Goal: Find contact information: Find contact information

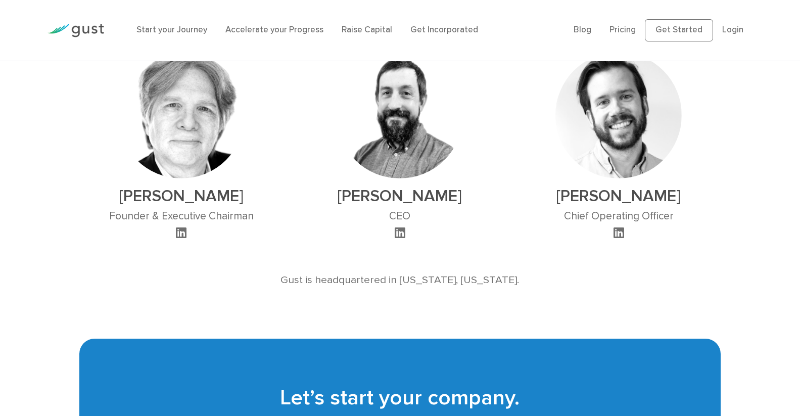
scroll to position [1032, 0]
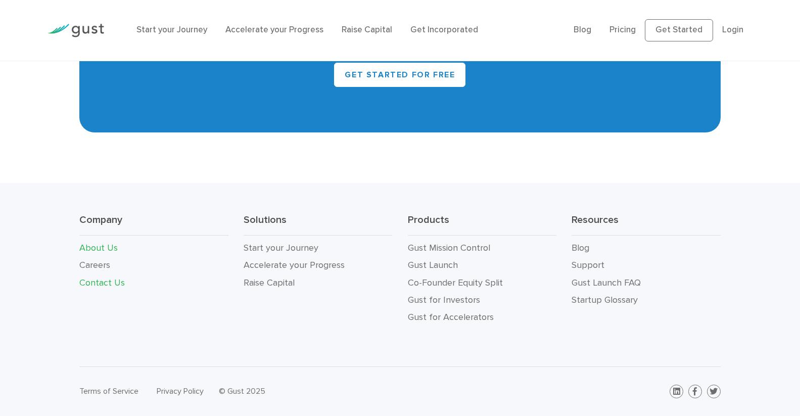
click at [93, 281] on link "Contact Us" at bounding box center [101, 282] width 45 height 11
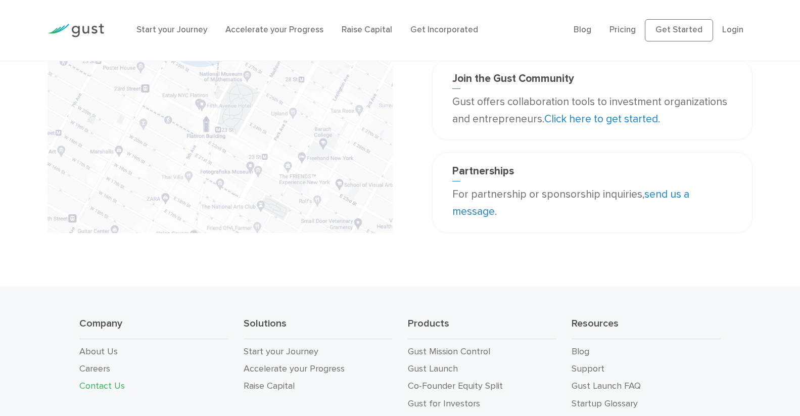
scroll to position [354, 0]
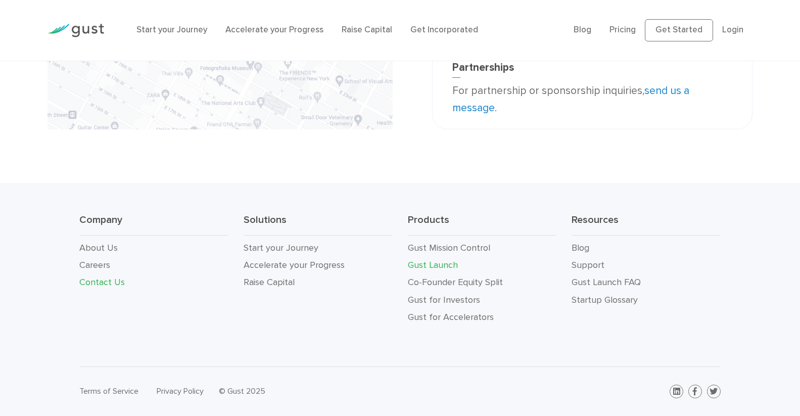
click at [436, 270] on link "Gust Launch" at bounding box center [433, 265] width 50 height 11
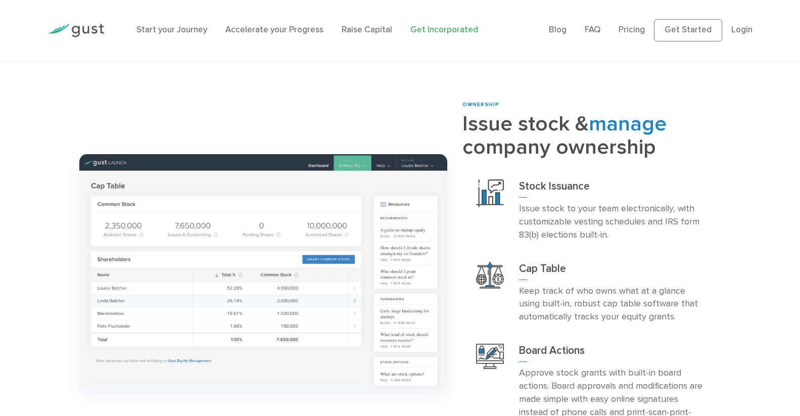
scroll to position [920, 0]
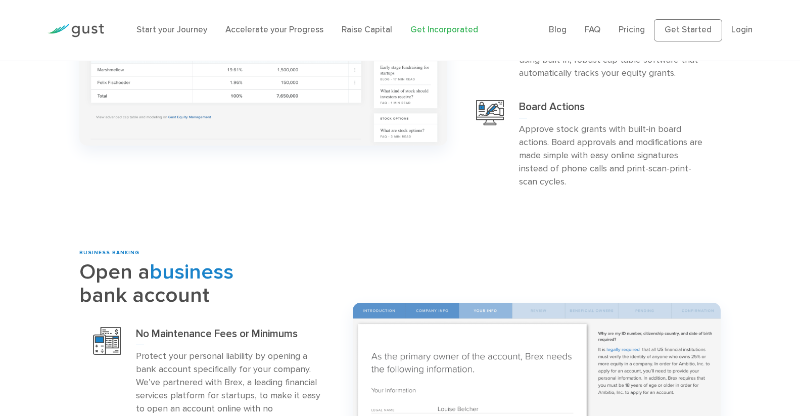
click at [561, 150] on p "Approve stock grants with built-in board actions. Board approvals and modificat…" at bounding box center [613, 156] width 188 height 66
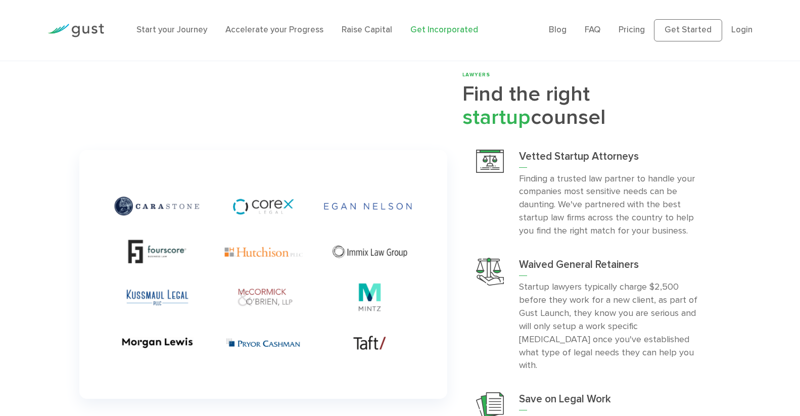
scroll to position [2585, 0]
